Goal: Task Accomplishment & Management: Use online tool/utility

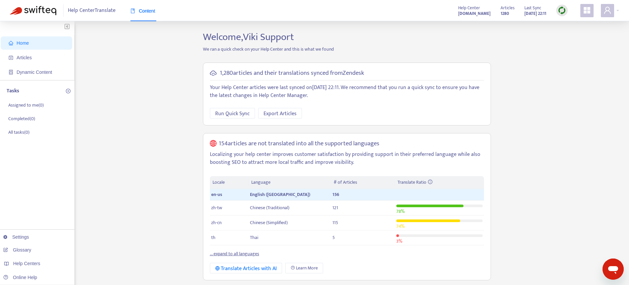
click at [238, 254] on link "... expand to all languages" at bounding box center [234, 254] width 49 height 8
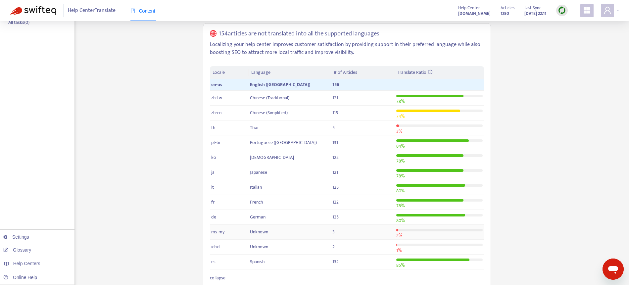
scroll to position [119, 0]
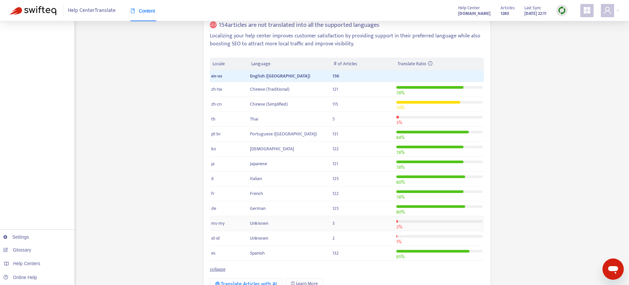
click at [415, 224] on div at bounding box center [439, 221] width 86 height 7
click at [263, 223] on span "Unknown" at bounding box center [259, 224] width 18 height 8
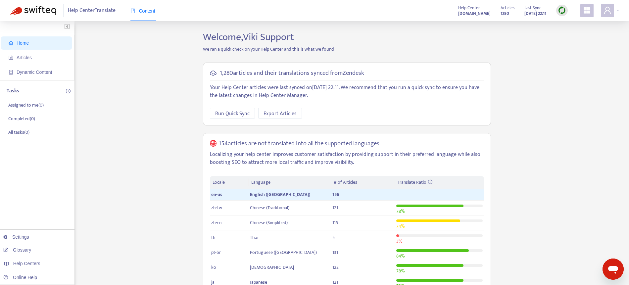
click at [565, 11] on img at bounding box center [562, 10] width 8 height 8
click at [570, 23] on link "Quick Sync" at bounding box center [576, 24] width 28 height 8
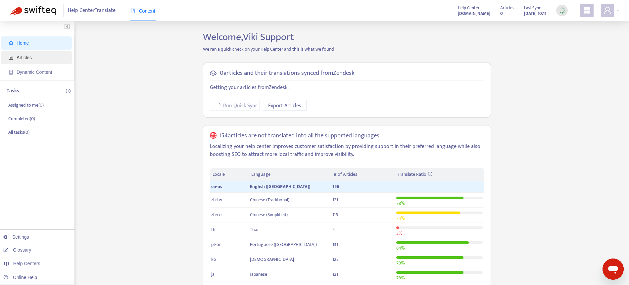
click at [19, 58] on span "Articles" at bounding box center [24, 57] width 15 height 5
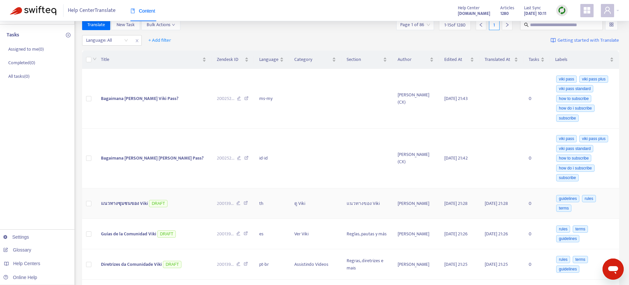
scroll to position [61, 0]
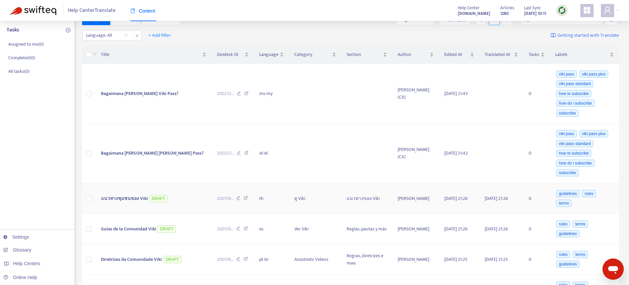
click at [248, 199] on icon at bounding box center [246, 199] width 4 height 6
click at [561, 11] on img at bounding box center [562, 10] width 8 height 8
click at [571, 31] on link "Full Sync" at bounding box center [574, 35] width 24 height 8
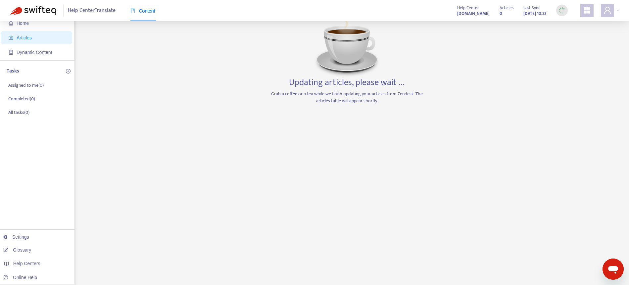
scroll to position [0, 0]
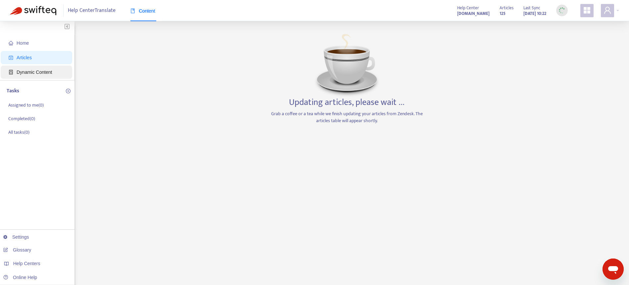
click at [53, 71] on span "Dynamic Content" at bounding box center [38, 72] width 58 height 13
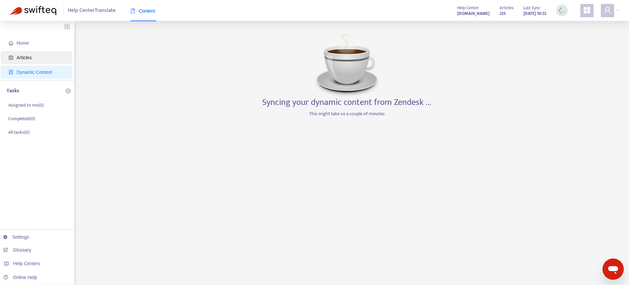
click at [54, 61] on span "Articles" at bounding box center [38, 57] width 58 height 13
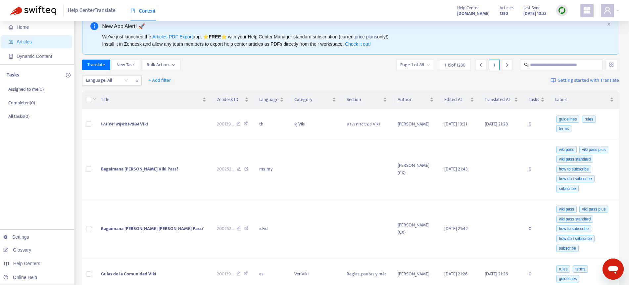
scroll to position [20, 0]
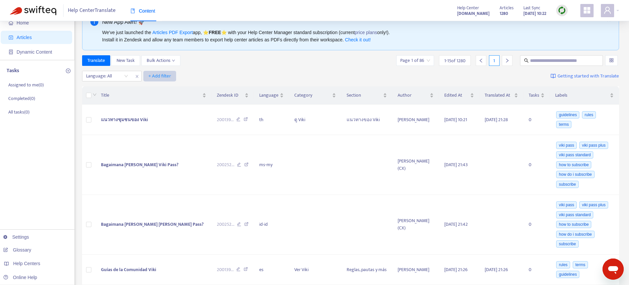
click at [157, 77] on span "+ Add filter" at bounding box center [159, 76] width 23 height 8
click at [176, 164] on span "Under Review" at bounding box center [169, 163] width 41 height 7
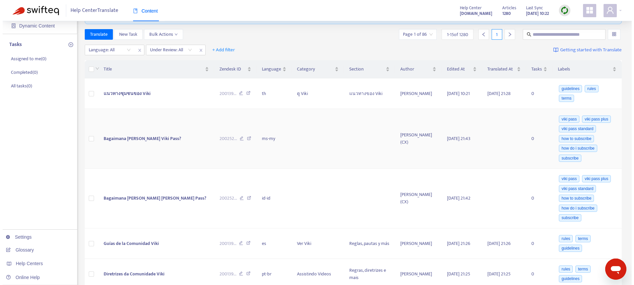
scroll to position [0, 0]
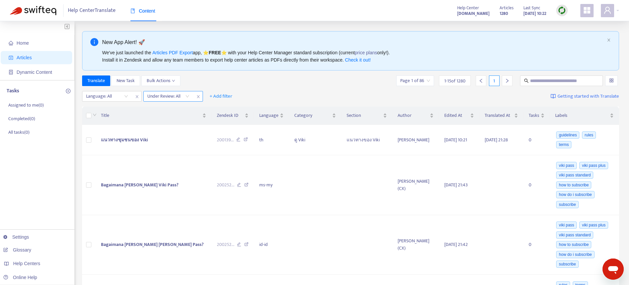
click at [196, 96] on icon "close" at bounding box center [198, 97] width 4 height 4
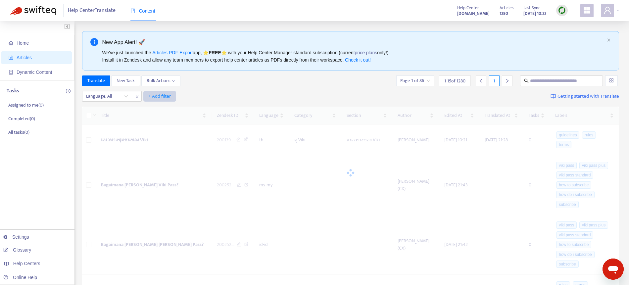
click at [169, 97] on span "+ Add filter" at bounding box center [159, 96] width 23 height 8
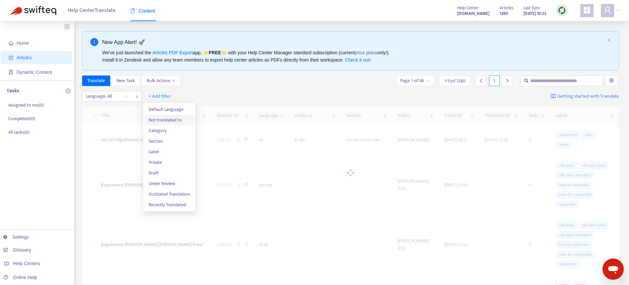
click at [173, 118] on span "Not translated to" at bounding box center [169, 120] width 41 height 7
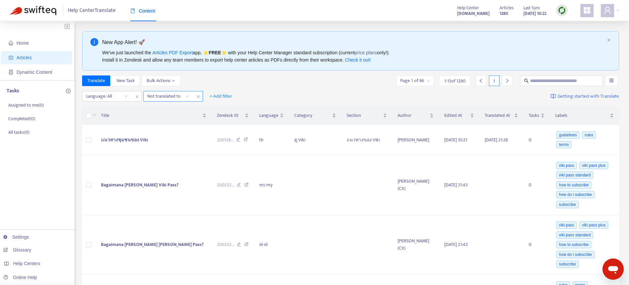
click at [199, 97] on icon "close" at bounding box center [198, 97] width 4 height 4
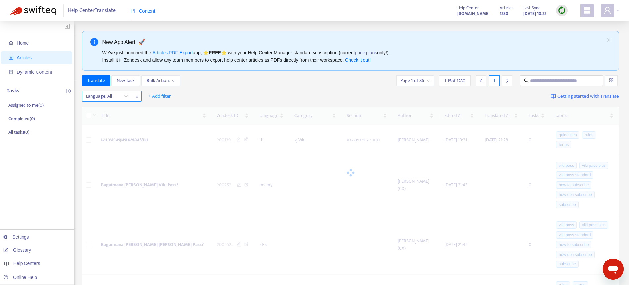
click at [124, 97] on div "Language: All" at bounding box center [106, 96] width 49 height 10
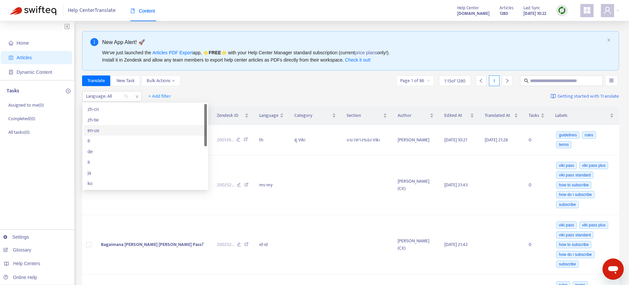
click at [113, 129] on div "en-us" at bounding box center [145, 130] width 115 height 7
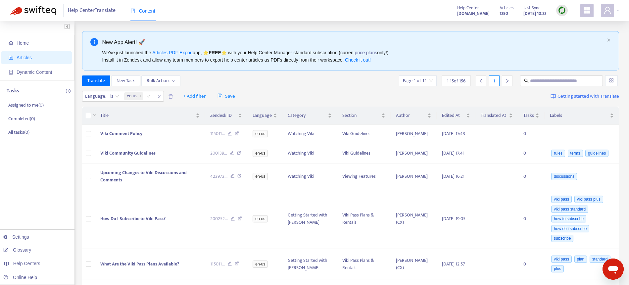
click at [271, 86] on div "Translate New Task Bulk Actions Page 1 of 11 1 - 15 of 156 1" at bounding box center [351, 81] width 538 height 11
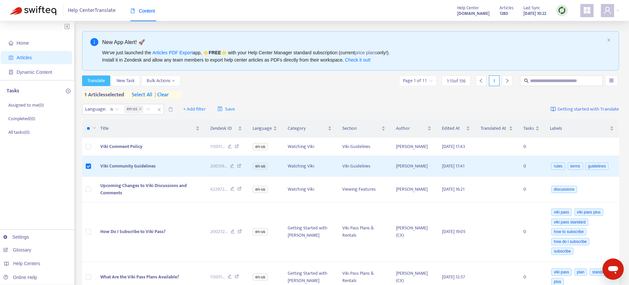
click at [93, 83] on span "Translate" at bounding box center [96, 80] width 18 height 7
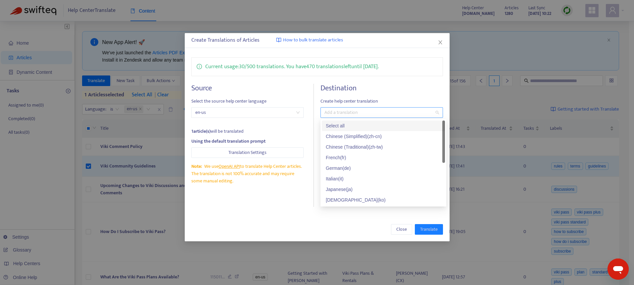
click at [348, 111] on div at bounding box center [378, 113] width 113 height 8
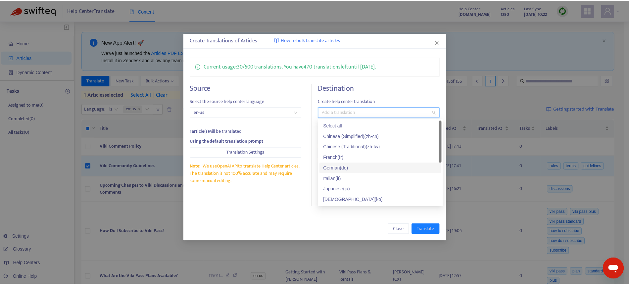
scroll to position [53, 0]
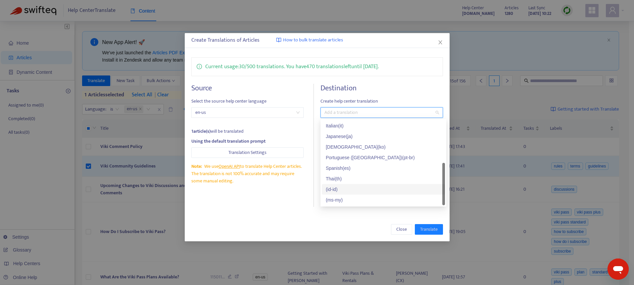
click at [344, 190] on div "( id-id )" at bounding box center [383, 189] width 115 height 7
click at [344, 198] on div "( ms-my )" at bounding box center [383, 199] width 115 height 7
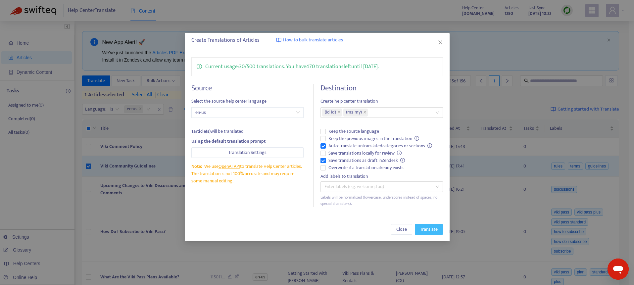
click at [441, 234] on button "Translate" at bounding box center [429, 229] width 28 height 11
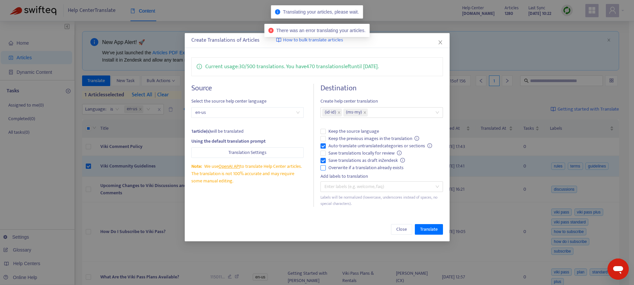
click at [378, 170] on span "Overwrite if a translation already exists" at bounding box center [366, 167] width 80 height 7
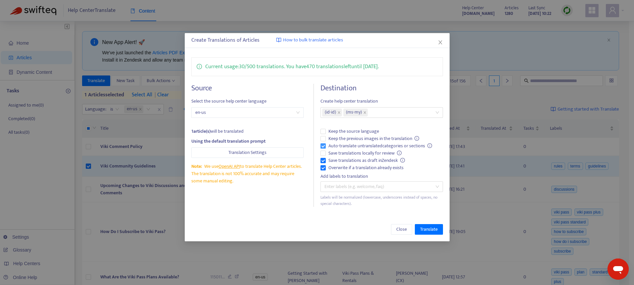
click at [415, 148] on span "Auto-translate untranslated categories or sections" at bounding box center [380, 145] width 109 height 7
click at [432, 227] on span "Translate" at bounding box center [429, 229] width 18 height 7
click at [441, 42] on icon "close" at bounding box center [440, 42] width 5 height 5
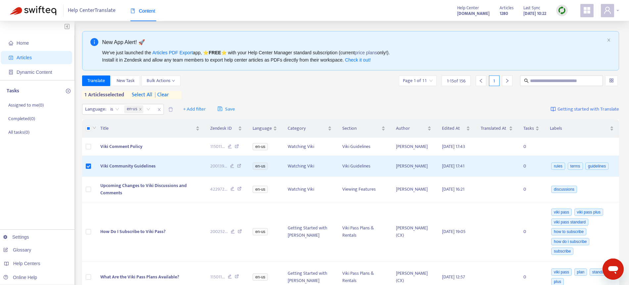
click at [608, 15] on span at bounding box center [607, 10] width 13 height 13
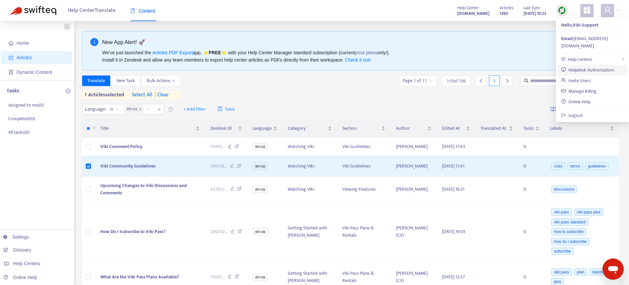
click at [588, 66] on link "Helpdesk Authorization" at bounding box center [587, 70] width 53 height 8
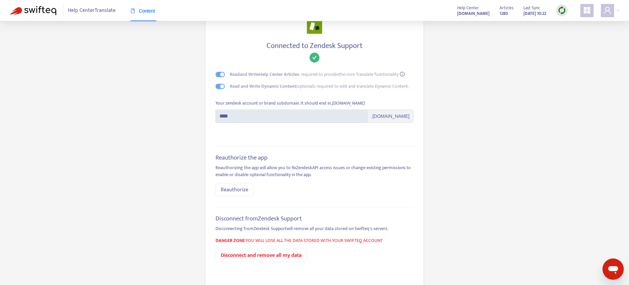
scroll to position [30, 0]
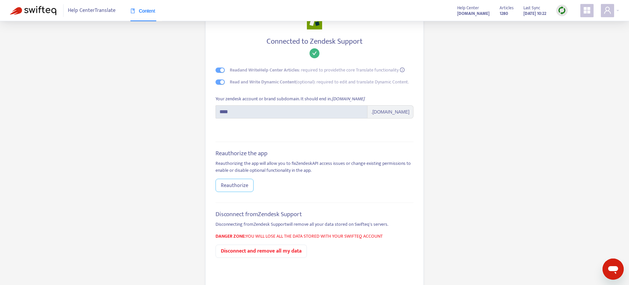
click at [233, 188] on span "Reauthorize" at bounding box center [234, 185] width 27 height 8
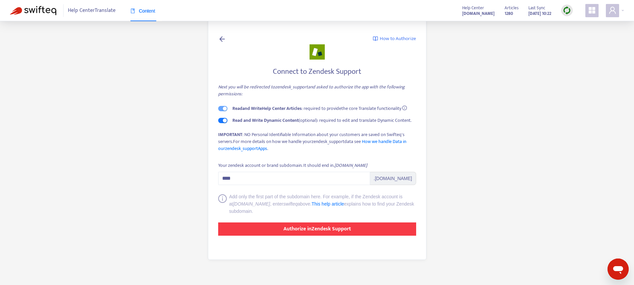
click at [316, 232] on strong "Authorize in Zendesk Support" at bounding box center [317, 229] width 68 height 9
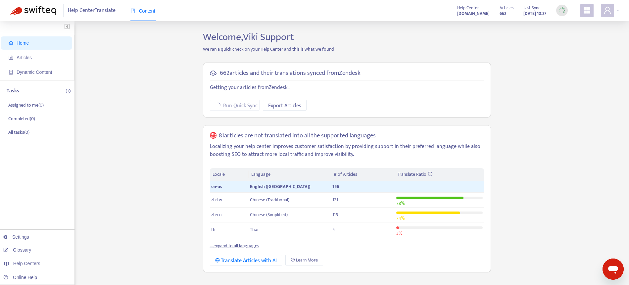
click at [243, 246] on link "... expand to all languages" at bounding box center [234, 246] width 49 height 8
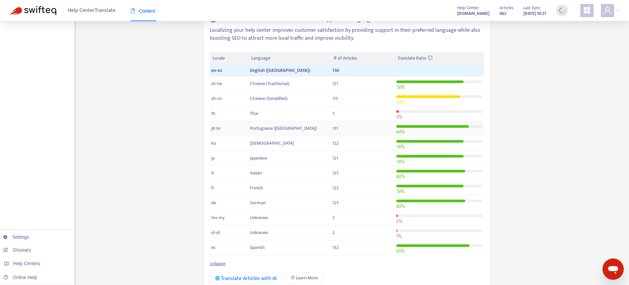
scroll to position [133, 0]
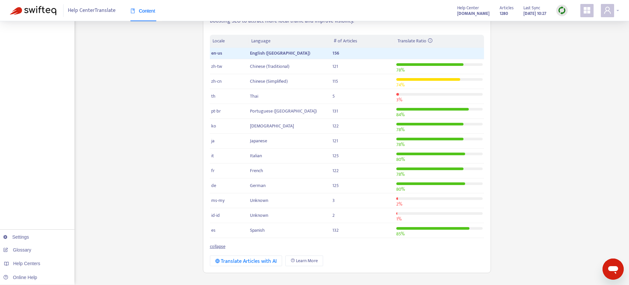
click at [609, 12] on icon "user" at bounding box center [608, 10] width 8 height 8
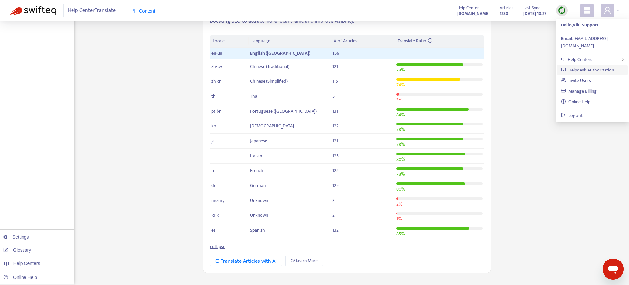
click at [608, 66] on link "Helpdesk Authorization" at bounding box center [587, 70] width 53 height 8
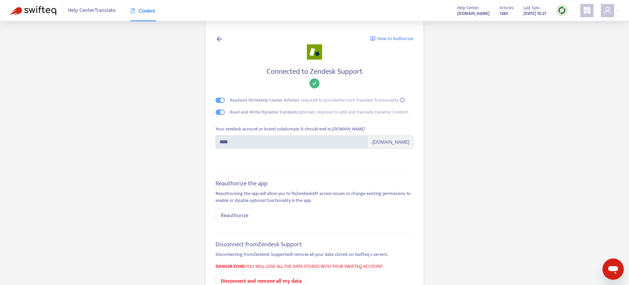
click at [396, 36] on span "How to Authorize" at bounding box center [395, 39] width 36 height 8
